Goal: Navigation & Orientation: Find specific page/section

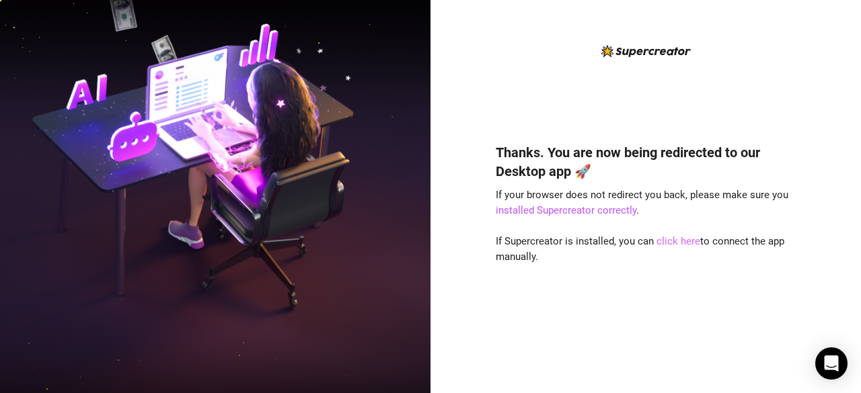
click at [677, 240] on link "click here" at bounding box center [678, 241] width 44 height 12
